Goal: Transaction & Acquisition: Book appointment/travel/reservation

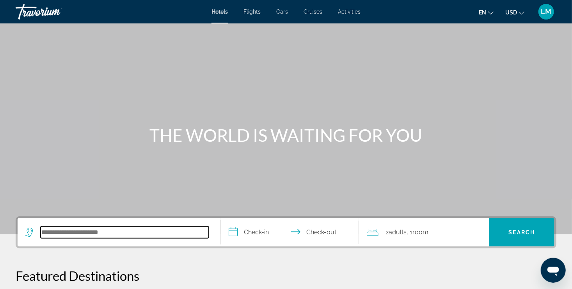
click at [126, 234] on input "Search hotel destination" at bounding box center [125, 232] width 168 height 12
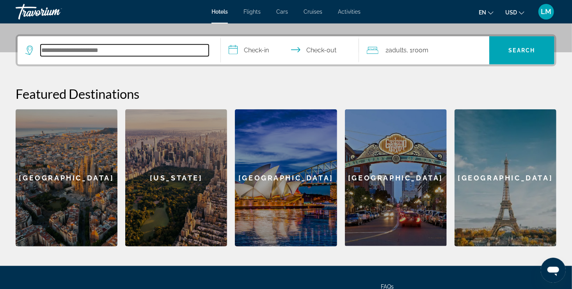
scroll to position [190, 0]
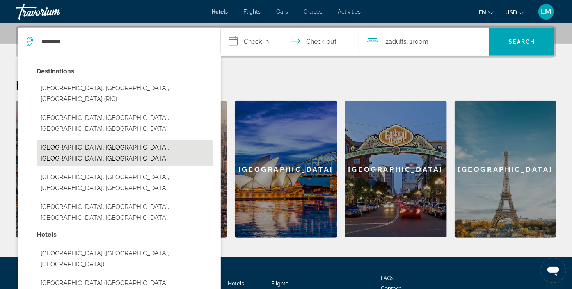
click at [106, 140] on button "[GEOGRAPHIC_DATA], [GEOGRAPHIC_DATA], [GEOGRAPHIC_DATA], [GEOGRAPHIC_DATA]" at bounding box center [125, 153] width 176 height 26
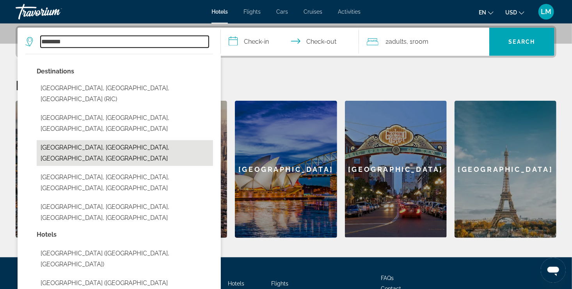
type input "**********"
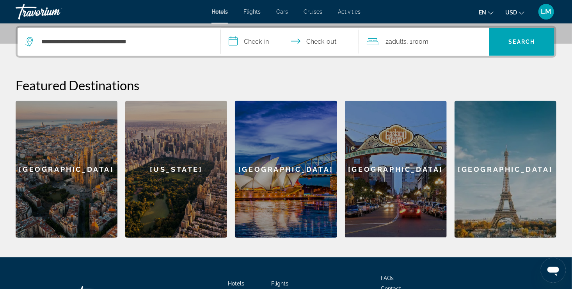
click at [263, 39] on input "**********" at bounding box center [291, 43] width 141 height 30
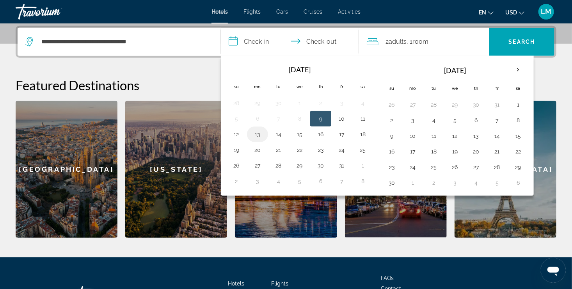
click at [261, 134] on button "13" at bounding box center [257, 134] width 12 height 11
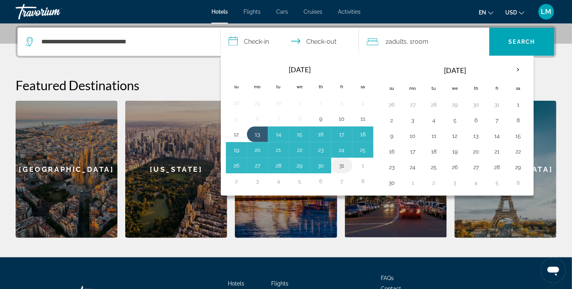
click at [343, 163] on button "31" at bounding box center [341, 165] width 12 height 11
type input "**********"
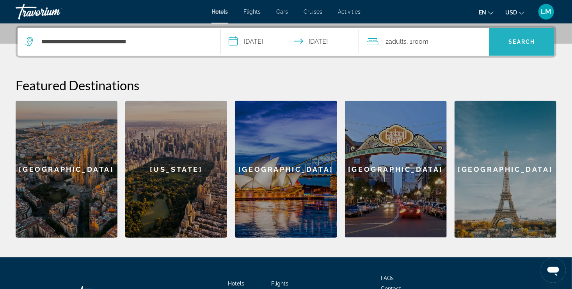
click at [518, 42] on span "Search" at bounding box center [522, 42] width 27 height 6
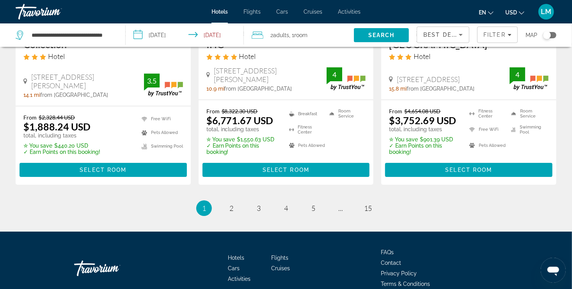
scroll to position [1123, 0]
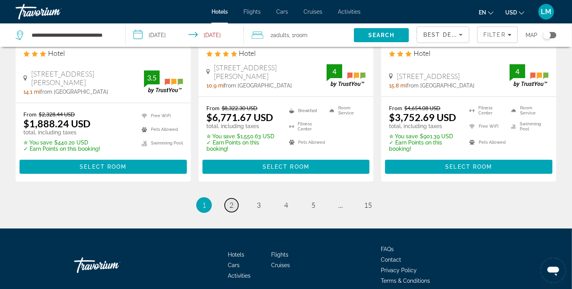
click at [230, 200] on span "2" at bounding box center [231, 204] width 4 height 9
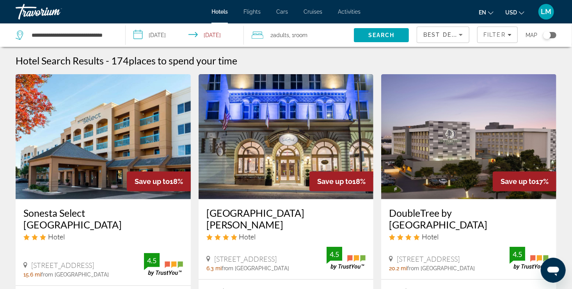
click at [216, 33] on input "**********" at bounding box center [186, 36] width 121 height 26
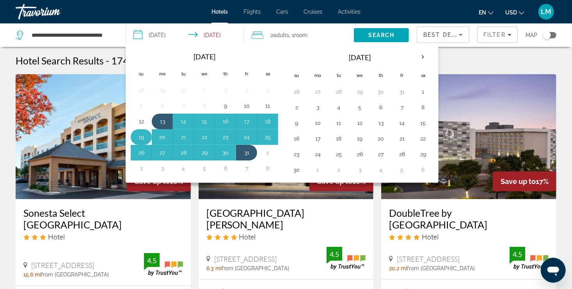
click at [142, 133] on button "19" at bounding box center [141, 136] width 12 height 11
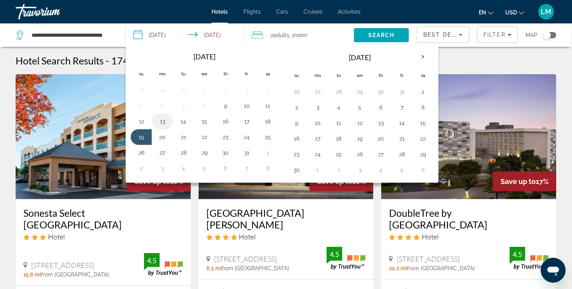
click at [163, 117] on button "13" at bounding box center [162, 121] width 12 height 11
type input "**********"
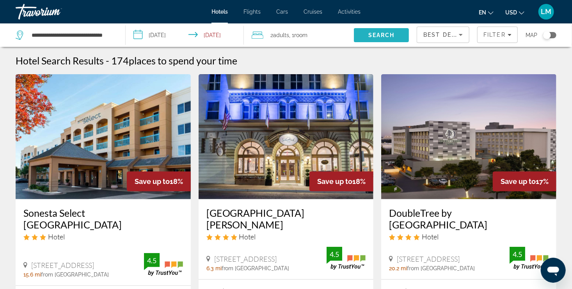
click at [369, 33] on span "Search" at bounding box center [381, 35] width 27 height 6
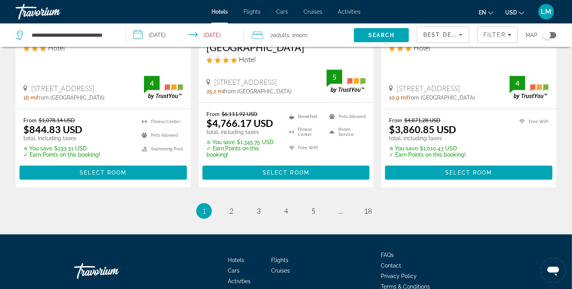
scroll to position [1116, 0]
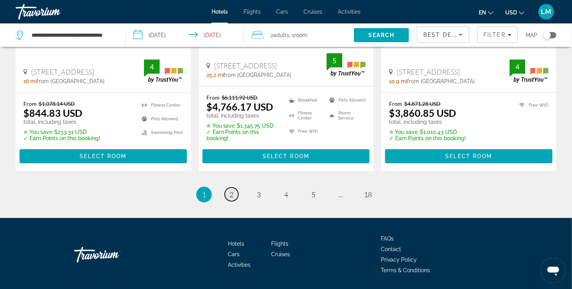
click at [230, 190] on span "2" at bounding box center [231, 194] width 4 height 9
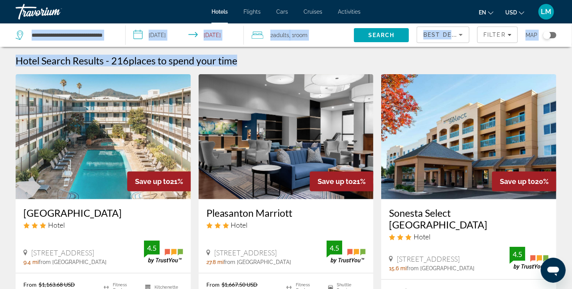
drag, startPoint x: 571, startPoint y: 22, endPoint x: 572, endPoint y: 34, distance: 12.2
click at [572, 34] on html "**********" at bounding box center [286, 144] width 572 height 289
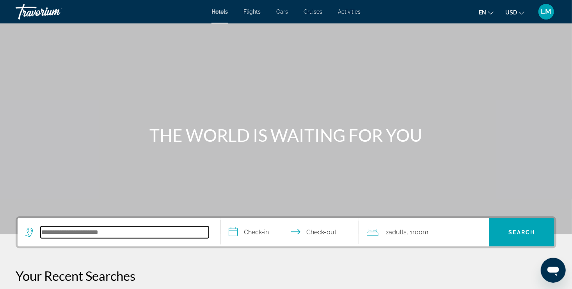
click at [143, 231] on input "Search hotel destination" at bounding box center [125, 232] width 168 height 12
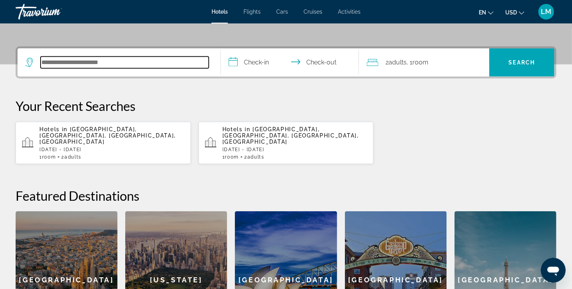
scroll to position [190, 0]
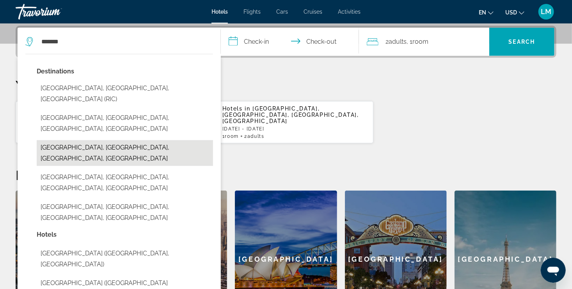
click at [91, 140] on button "[GEOGRAPHIC_DATA], [GEOGRAPHIC_DATA], [GEOGRAPHIC_DATA], [GEOGRAPHIC_DATA]" at bounding box center [125, 153] width 176 height 26
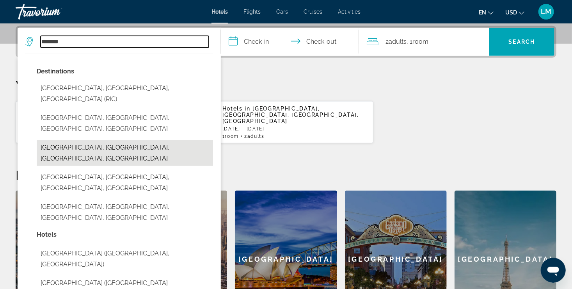
type input "**********"
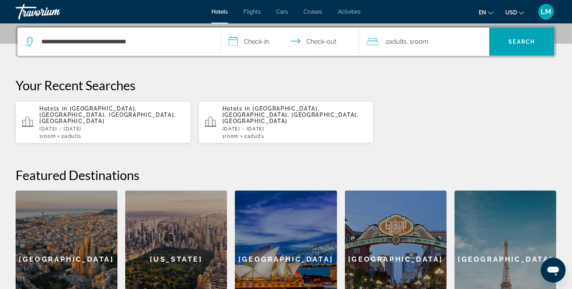
click at [251, 41] on input "**********" at bounding box center [291, 43] width 141 height 30
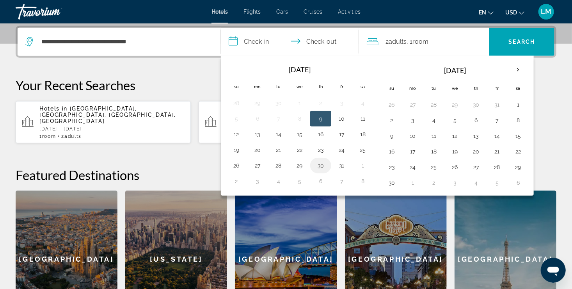
click at [317, 165] on button "30" at bounding box center [320, 165] width 12 height 11
click at [321, 117] on button "9" at bounding box center [320, 118] width 12 height 11
type input "**********"
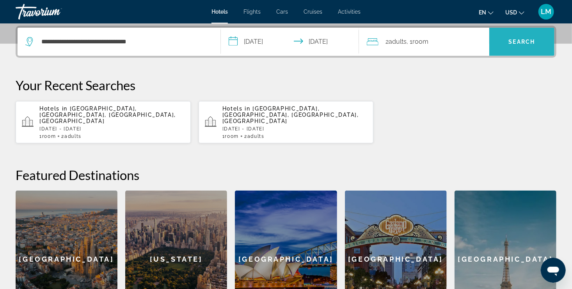
click at [518, 41] on span "Search" at bounding box center [522, 42] width 27 height 6
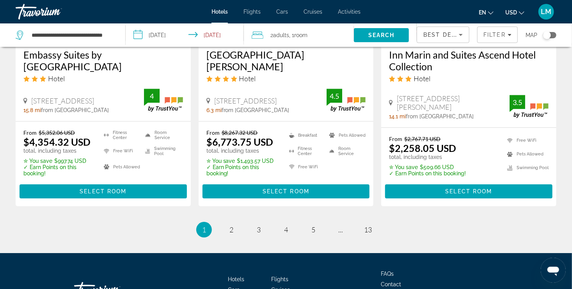
scroll to position [1115, 0]
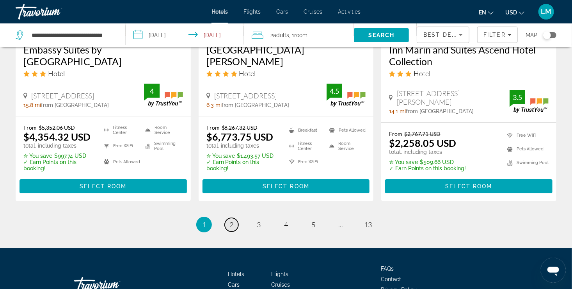
click at [233, 220] on span "2" at bounding box center [231, 224] width 4 height 9
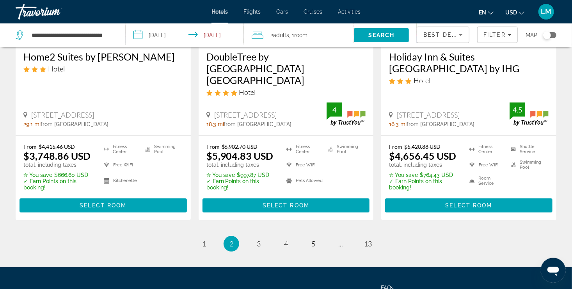
scroll to position [1134, 0]
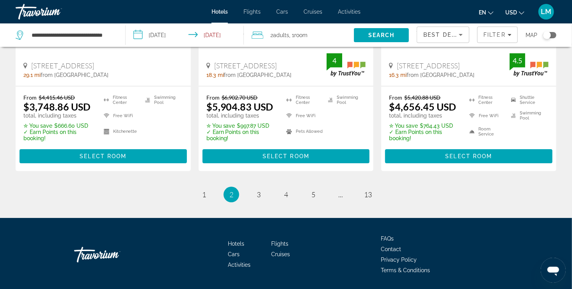
drag, startPoint x: 574, startPoint y: 34, endPoint x: 0, endPoint y: 14, distance: 574.4
click at [258, 190] on span "3" at bounding box center [259, 194] width 4 height 9
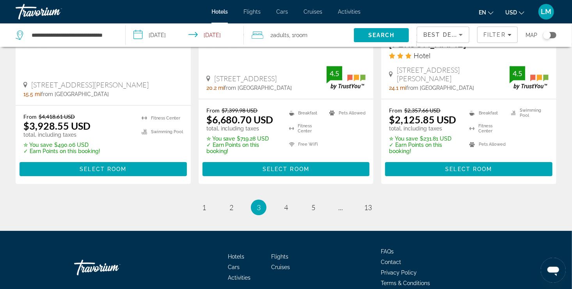
scroll to position [1117, 0]
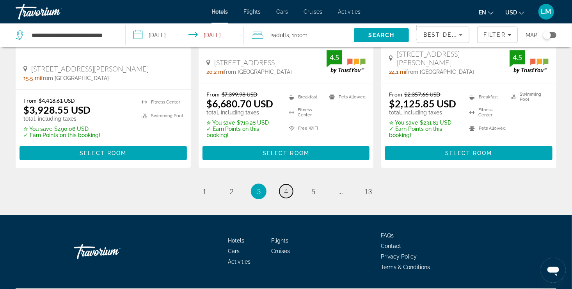
click at [286, 187] on span "4" at bounding box center [286, 191] width 4 height 9
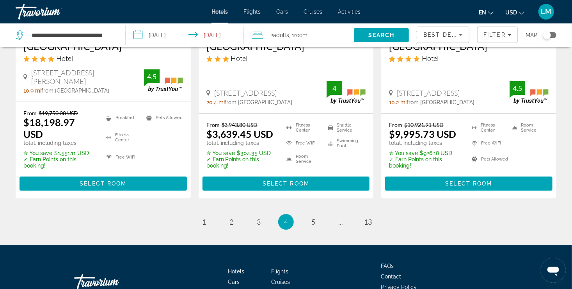
scroll to position [1136, 0]
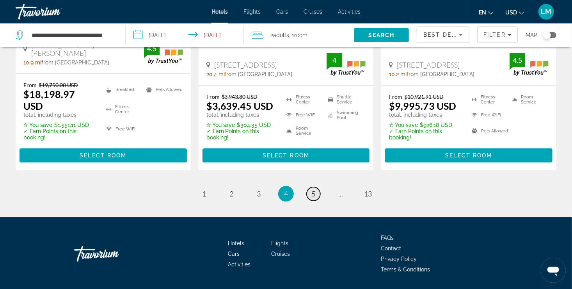
click at [316, 187] on link "page 5" at bounding box center [314, 194] width 14 height 14
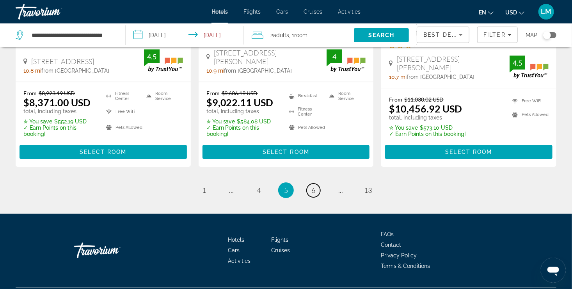
scroll to position [1147, 0]
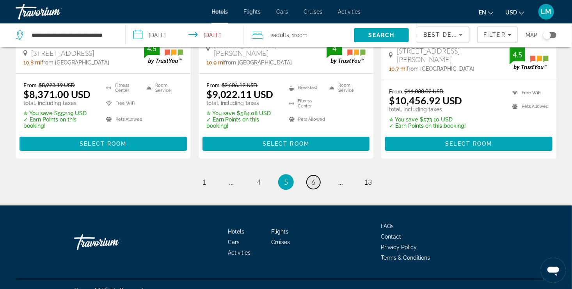
click at [311, 177] on span "6" at bounding box center [313, 181] width 4 height 9
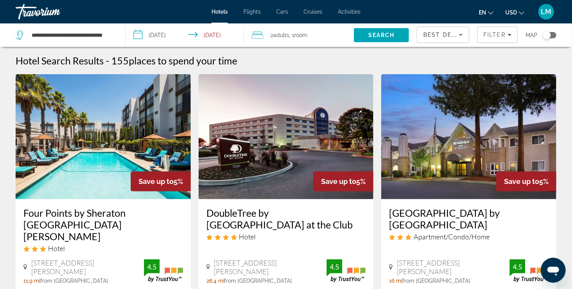
click at [216, 34] on input "**********" at bounding box center [186, 36] width 121 height 26
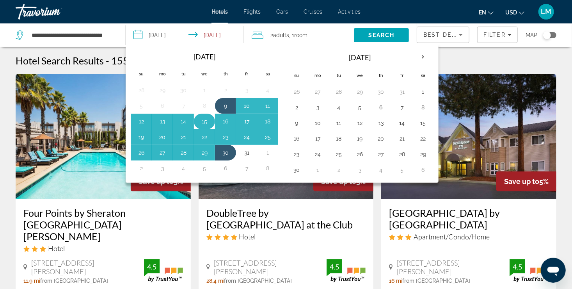
click at [200, 121] on button "15" at bounding box center [204, 121] width 12 height 11
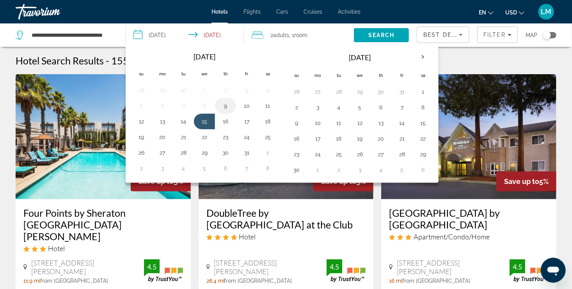
click at [223, 106] on button "9" at bounding box center [225, 105] width 12 height 11
type input "**********"
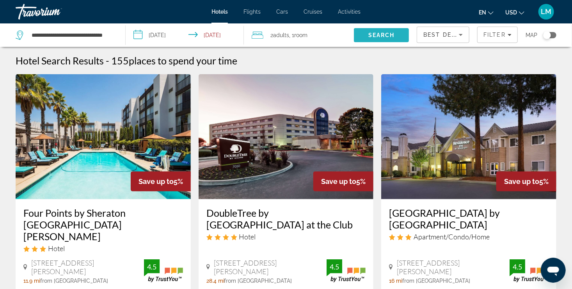
click at [375, 32] on span "Search" at bounding box center [381, 35] width 27 height 6
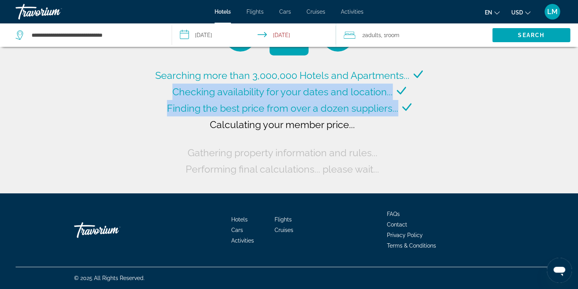
drag, startPoint x: 494, startPoint y: 139, endPoint x: 539, endPoint y: 99, distance: 59.4
click at [539, 99] on div "Searching more than 3,000,000 Hotels and Apartments... Checking availability fo…" at bounding box center [289, 96] width 578 height 193
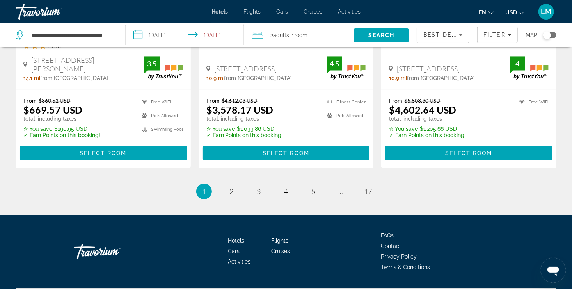
scroll to position [1128, 0]
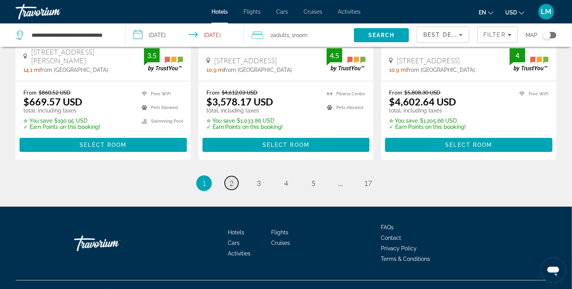
click at [233, 176] on link "page 2" at bounding box center [232, 183] width 14 height 14
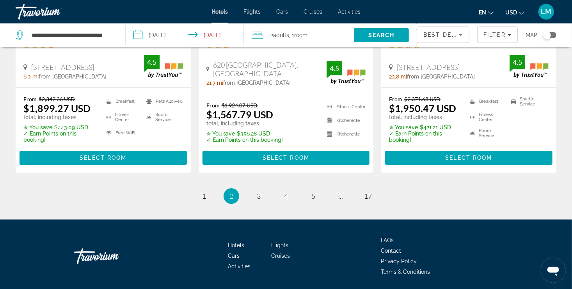
scroll to position [1123, 0]
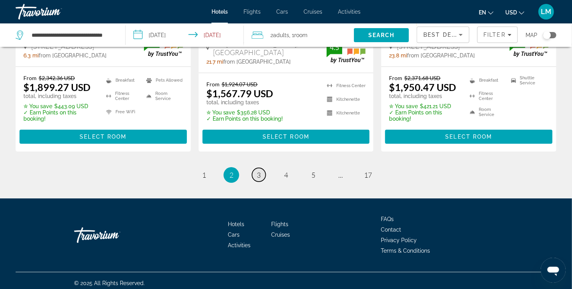
click at [260, 171] on span "3" at bounding box center [259, 174] width 4 height 9
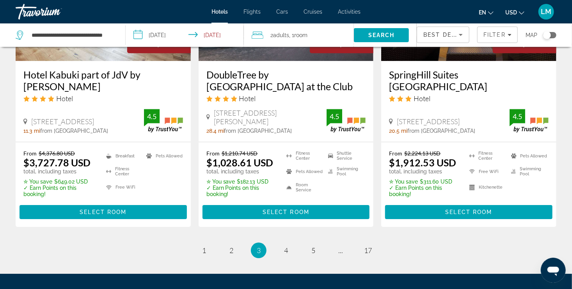
scroll to position [1097, 0]
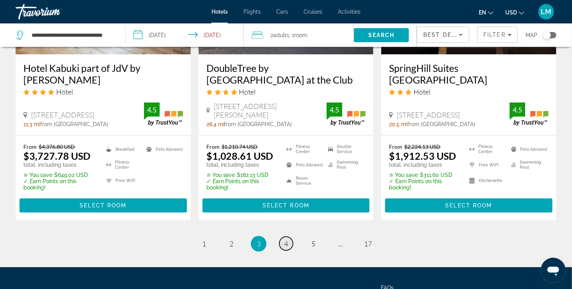
click at [284, 239] on span "4" at bounding box center [286, 243] width 4 height 9
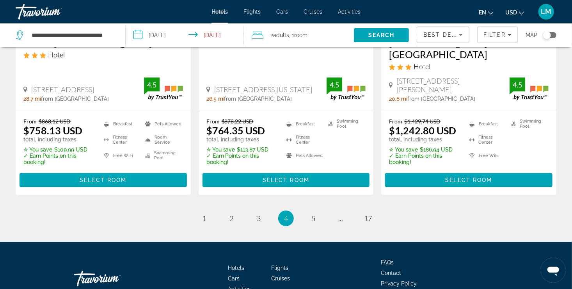
scroll to position [1090, 0]
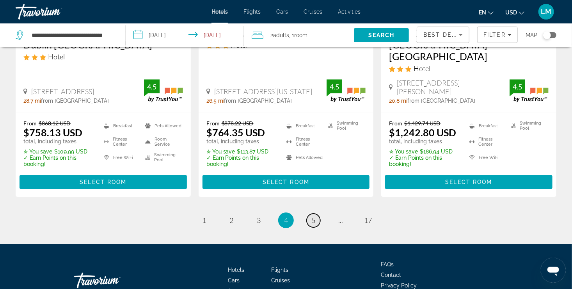
click at [315, 213] on link "page 5" at bounding box center [314, 220] width 14 height 14
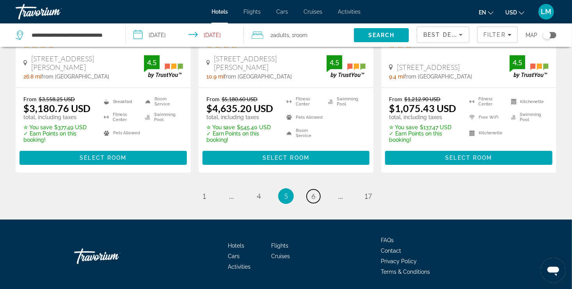
scroll to position [1105, 0]
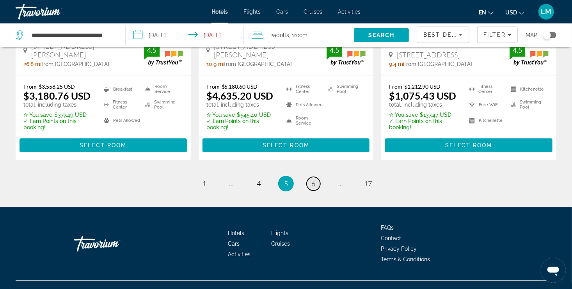
click at [315, 177] on link "page 6" at bounding box center [314, 184] width 14 height 14
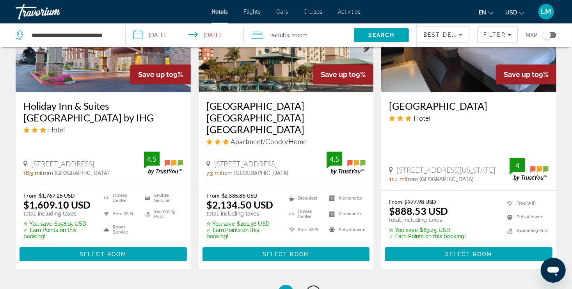
scroll to position [1117, 0]
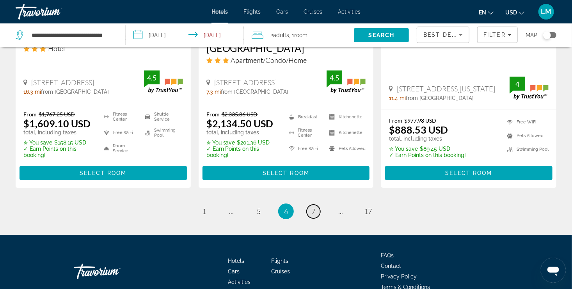
click at [314, 207] on span "7" at bounding box center [313, 211] width 4 height 9
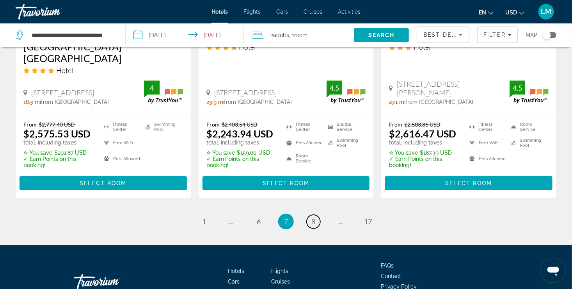
scroll to position [1135, 0]
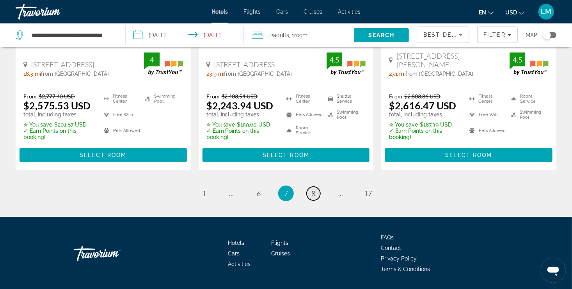
click at [315, 186] on link "page 8" at bounding box center [314, 193] width 14 height 14
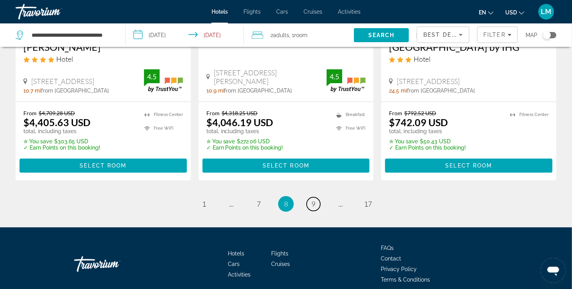
scroll to position [1122, 0]
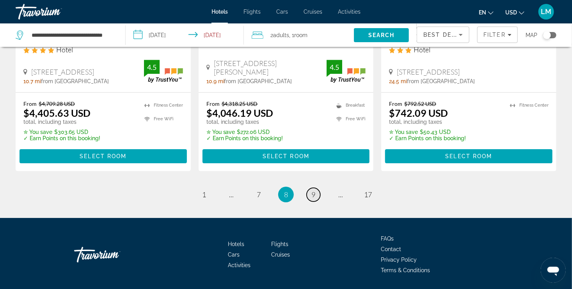
click at [314, 190] on span "9" at bounding box center [313, 194] width 4 height 9
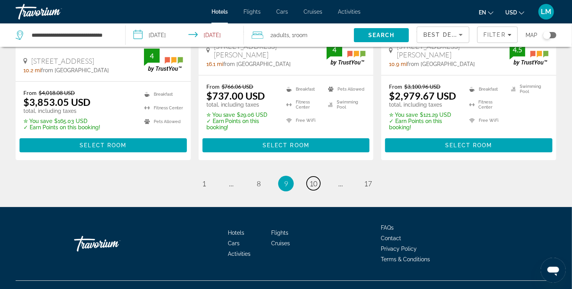
scroll to position [1128, 0]
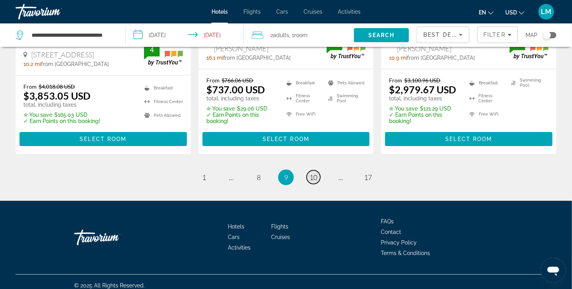
click at [314, 173] on span "10" at bounding box center [313, 177] width 8 height 9
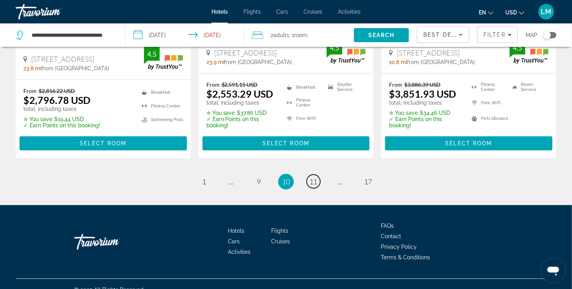
scroll to position [1134, 0]
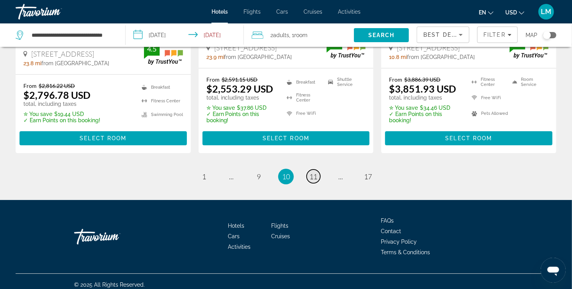
click at [316, 172] on span "11" at bounding box center [313, 176] width 8 height 9
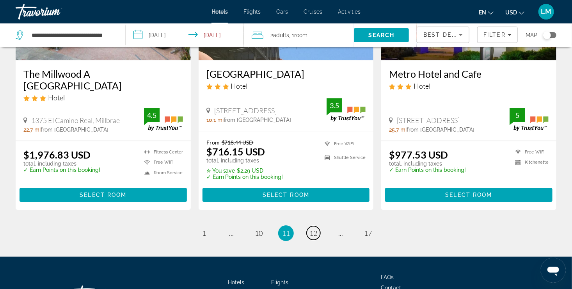
scroll to position [1055, 0]
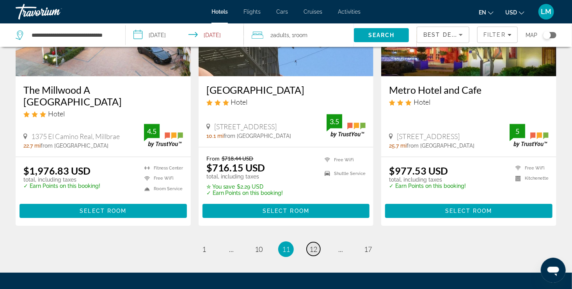
click at [312, 245] on span "12" at bounding box center [313, 249] width 8 height 9
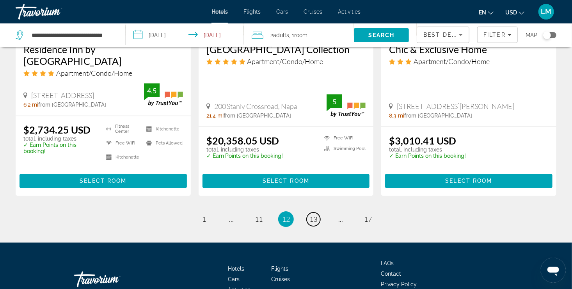
scroll to position [1059, 0]
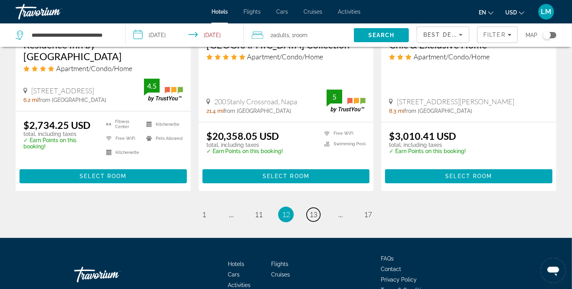
drag, startPoint x: 574, startPoint y: 58, endPoint x: 13, endPoint y: 9, distance: 563.2
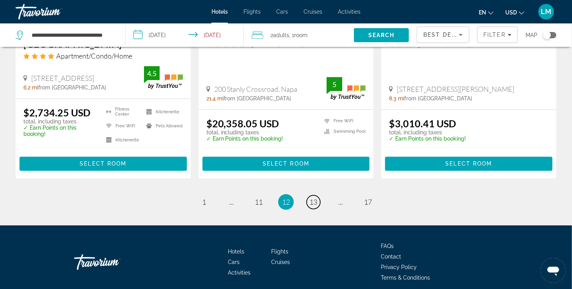
scroll to position [1075, 0]
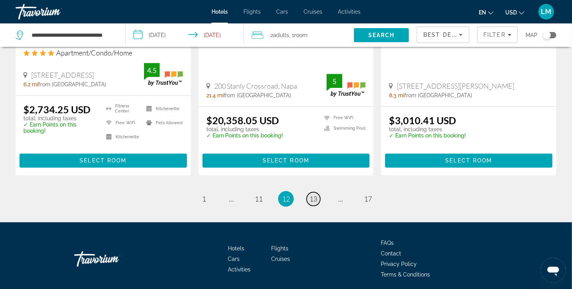
click at [315, 194] on span "13" at bounding box center [313, 198] width 8 height 9
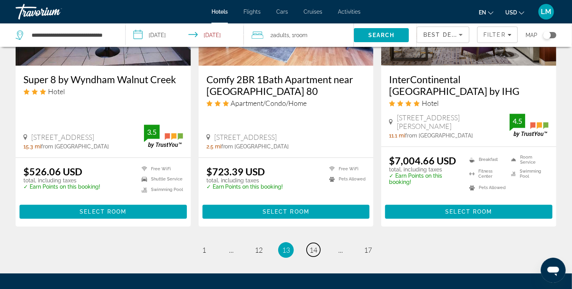
scroll to position [1032, 0]
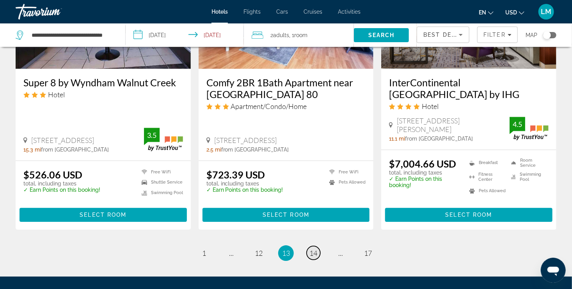
click at [315, 250] on span "14" at bounding box center [313, 252] width 8 height 9
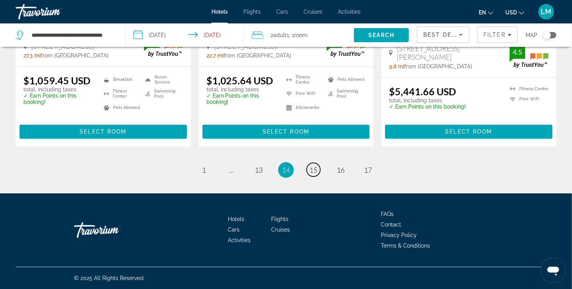
scroll to position [1093, 0]
click at [314, 174] on span "15" at bounding box center [313, 169] width 8 height 9
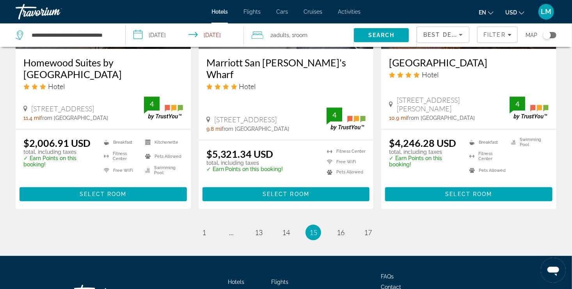
scroll to position [1044, 0]
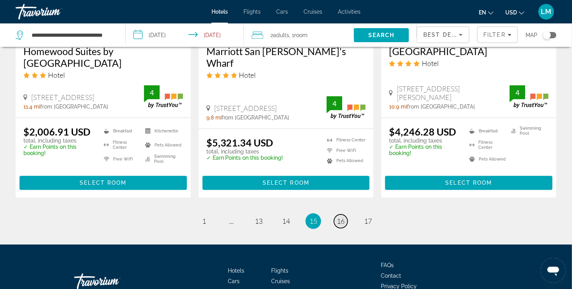
click at [342, 216] on span "16" at bounding box center [341, 220] width 8 height 9
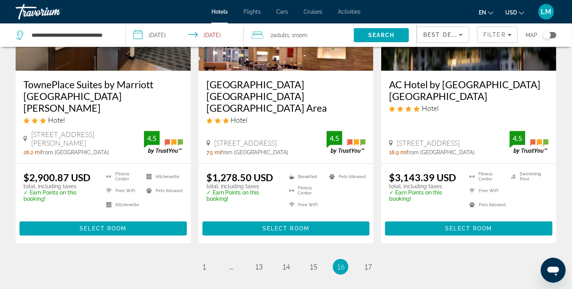
scroll to position [1061, 0]
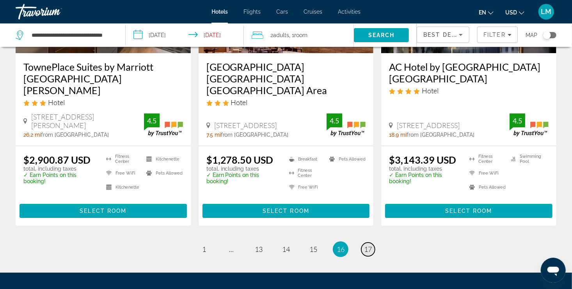
click at [367, 245] on span "17" at bounding box center [368, 249] width 8 height 9
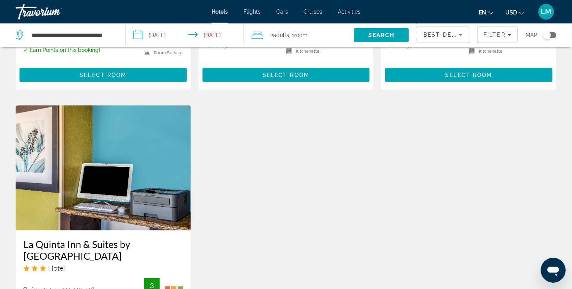
scroll to position [513, 0]
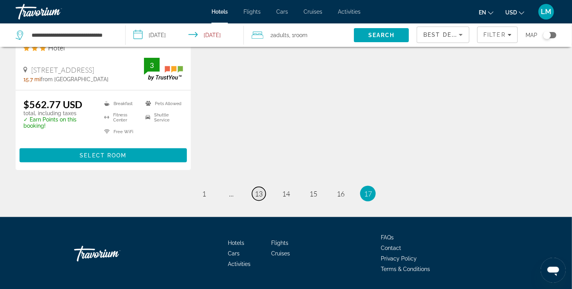
click at [259, 189] on span "13" at bounding box center [259, 193] width 8 height 9
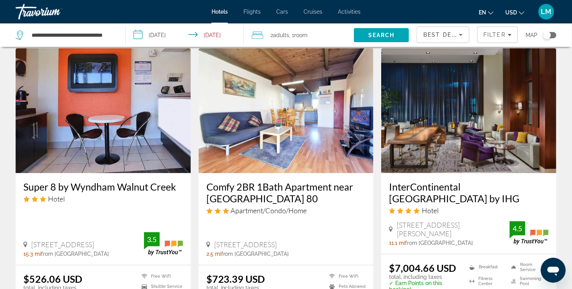
scroll to position [1046, 0]
